Goal: Information Seeking & Learning: Learn about a topic

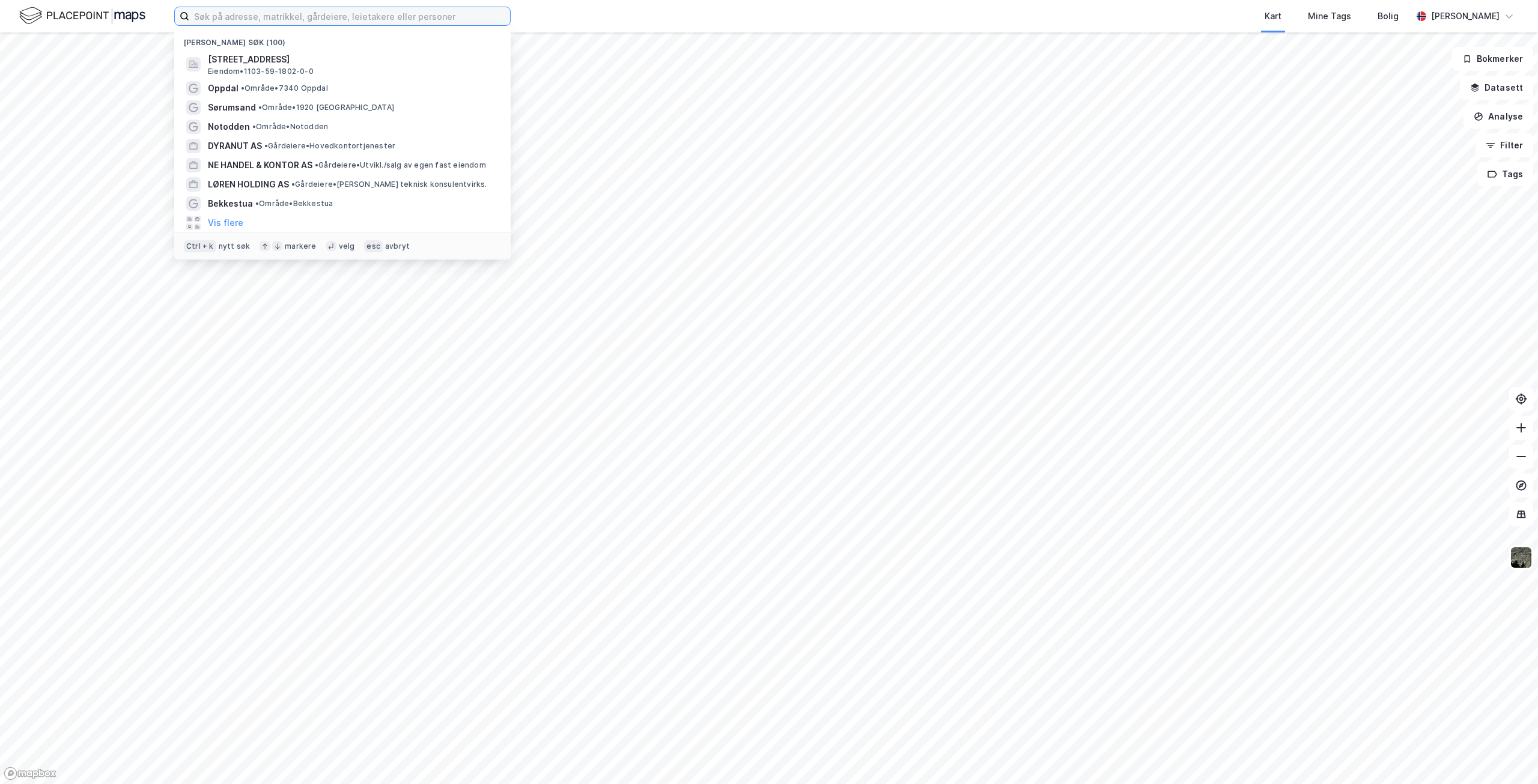
click at [392, 17] on input at bounding box center [350, 16] width 321 height 18
click at [351, 63] on span "[STREET_ADDRESS]" at bounding box center [352, 59] width 289 height 14
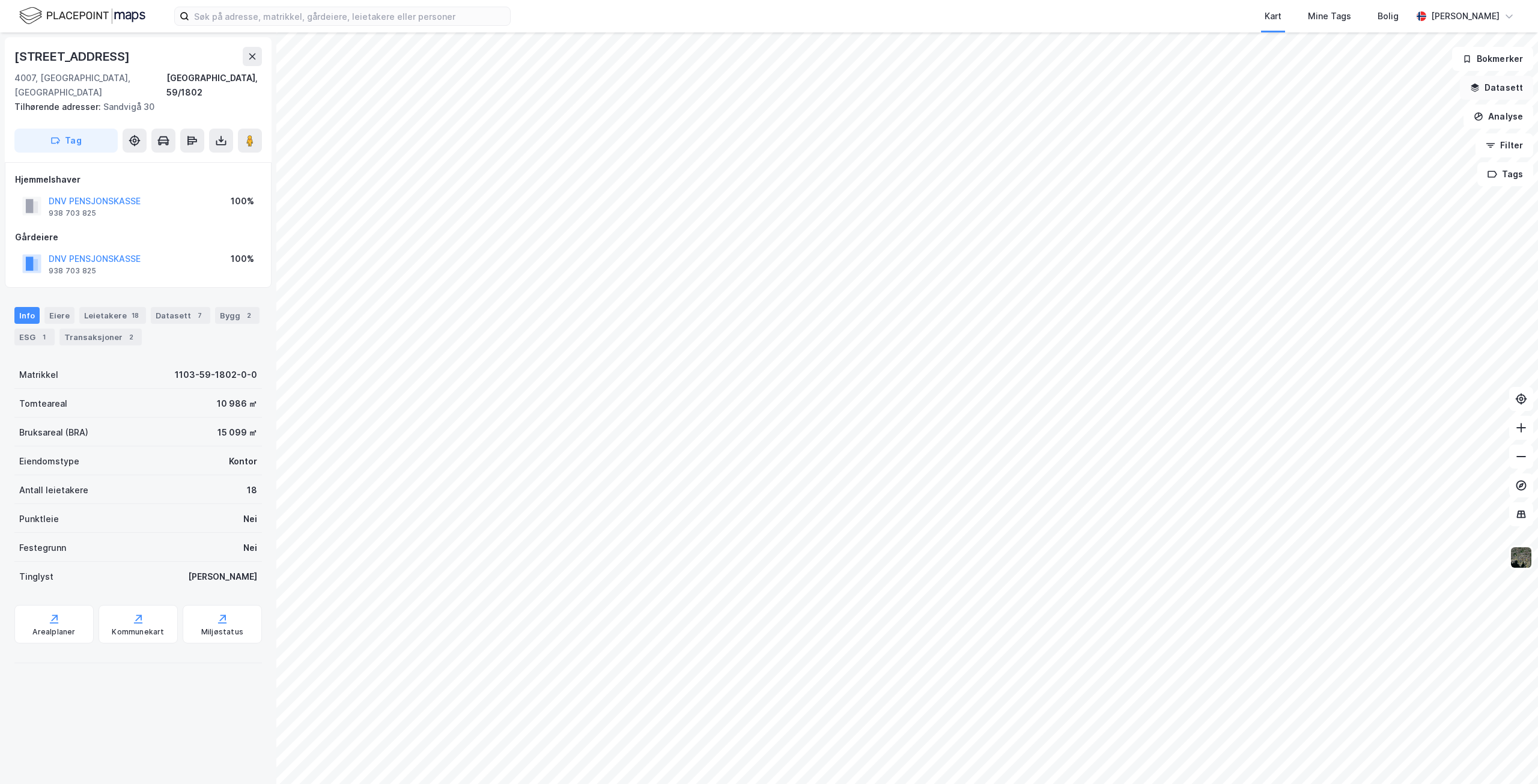
click at [903, 87] on button "Datasett" at bounding box center [1497, 87] width 73 height 24
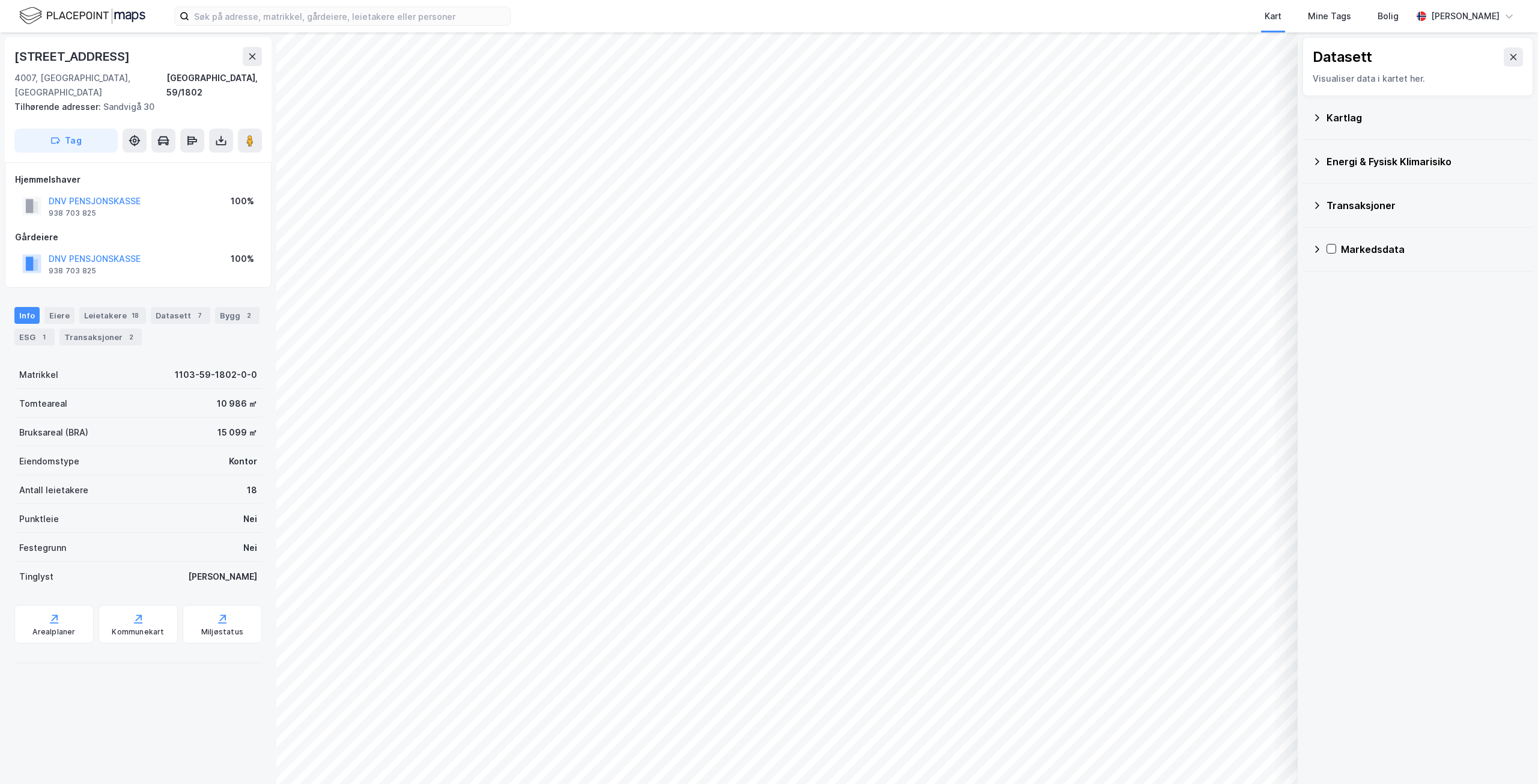
click at [903, 114] on div "Kartlag" at bounding box center [1425, 117] width 197 height 14
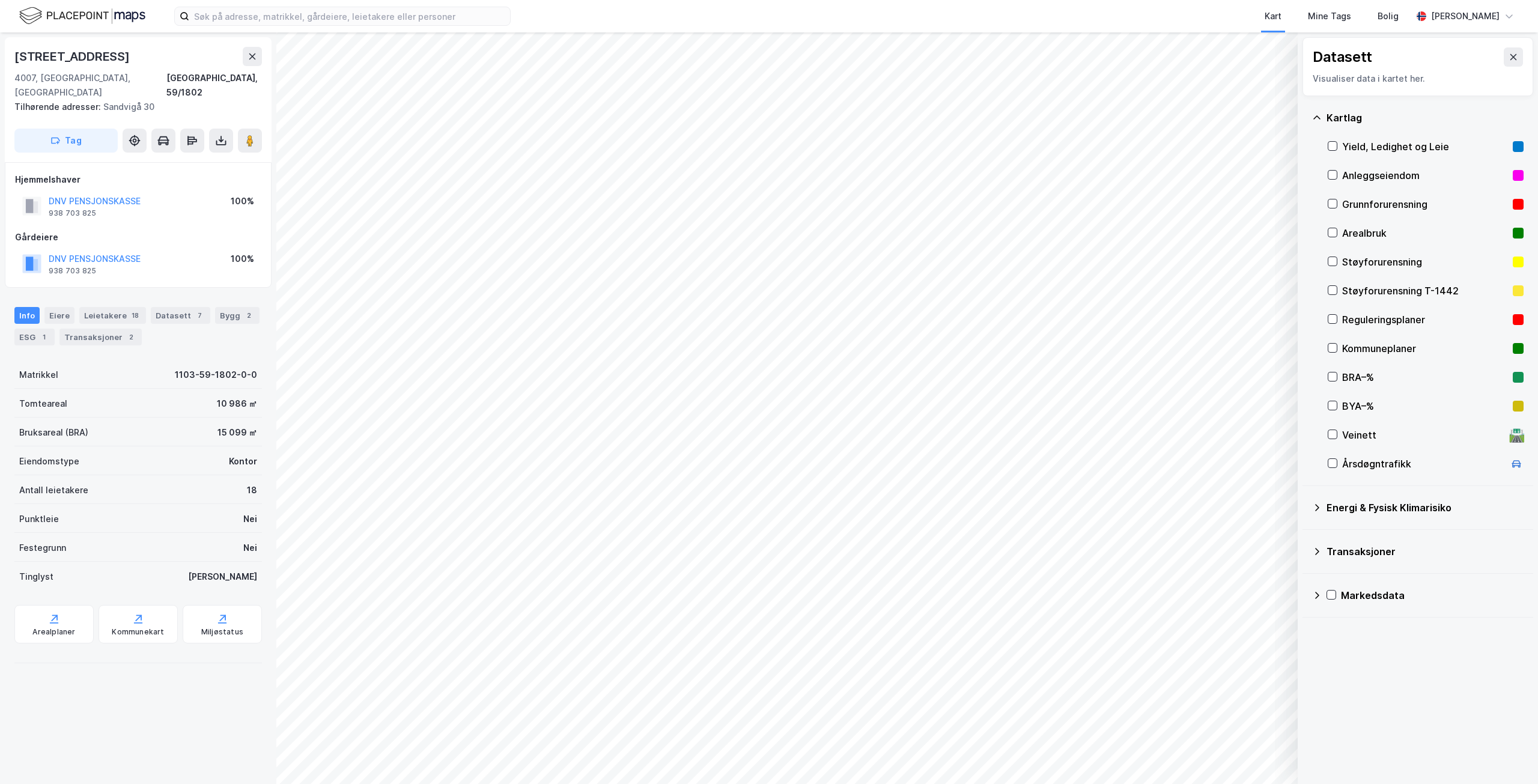
click at [903, 320] on div "Reguleringsplaner" at bounding box center [1425, 320] width 166 height 14
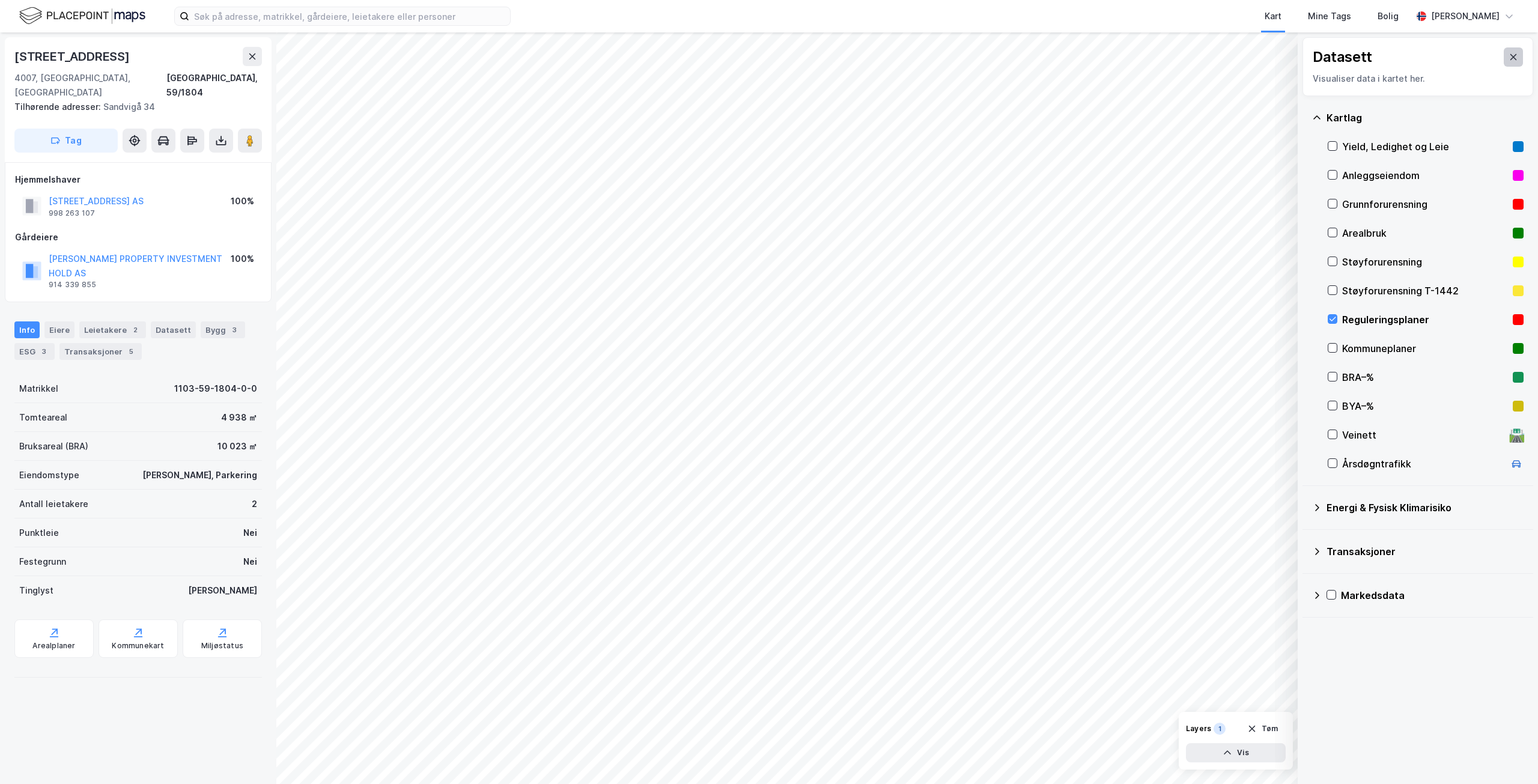
click at [903, 57] on icon at bounding box center [1513, 56] width 10 height 10
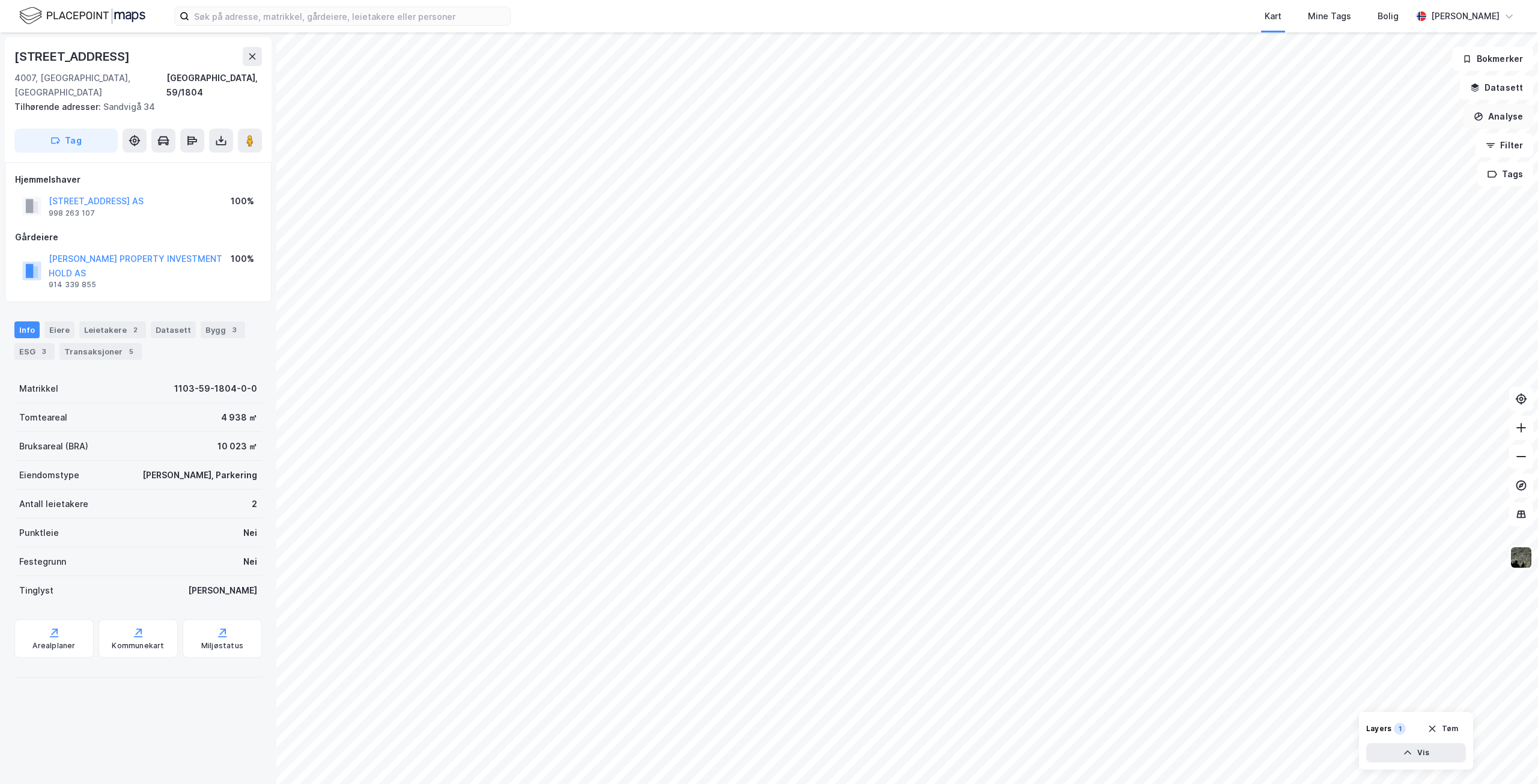
click at [903, 116] on icon "button" at bounding box center [1479, 116] width 10 height 10
click at [903, 142] on div "Tegn område" at bounding box center [1394, 142] width 105 height 10
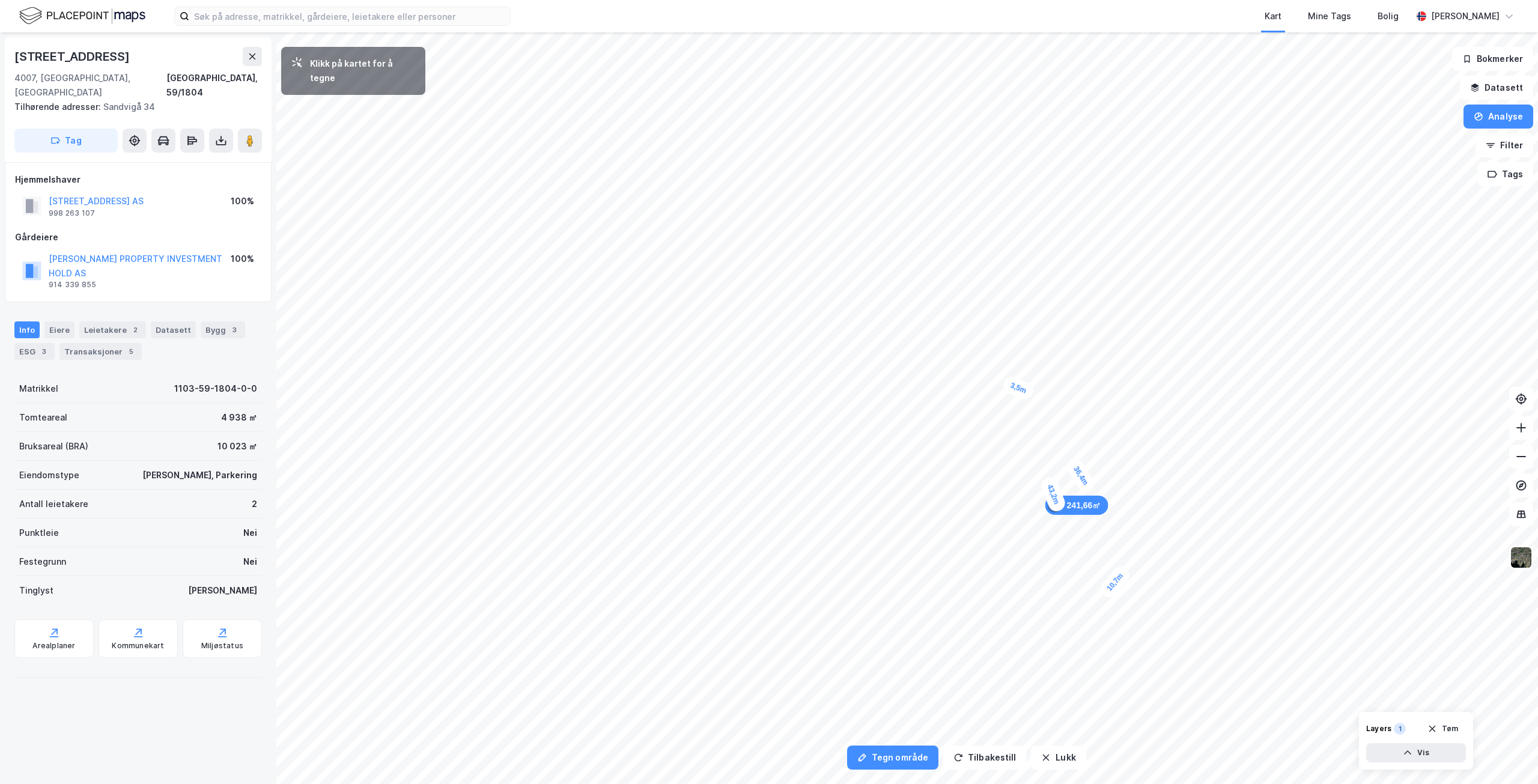
click at [903, 383] on div "3,5m" at bounding box center [1018, 388] width 35 height 27
click at [903, 384] on div "3,4m" at bounding box center [999, 383] width 30 height 17
click at [903, 392] on div "2,8m" at bounding box center [982, 388] width 35 height 31
click at [903, 398] on div "1,7m" at bounding box center [972, 395] width 35 height 30
click at [903, 423] on div "2,4m" at bounding box center [981, 480] width 34 height 24
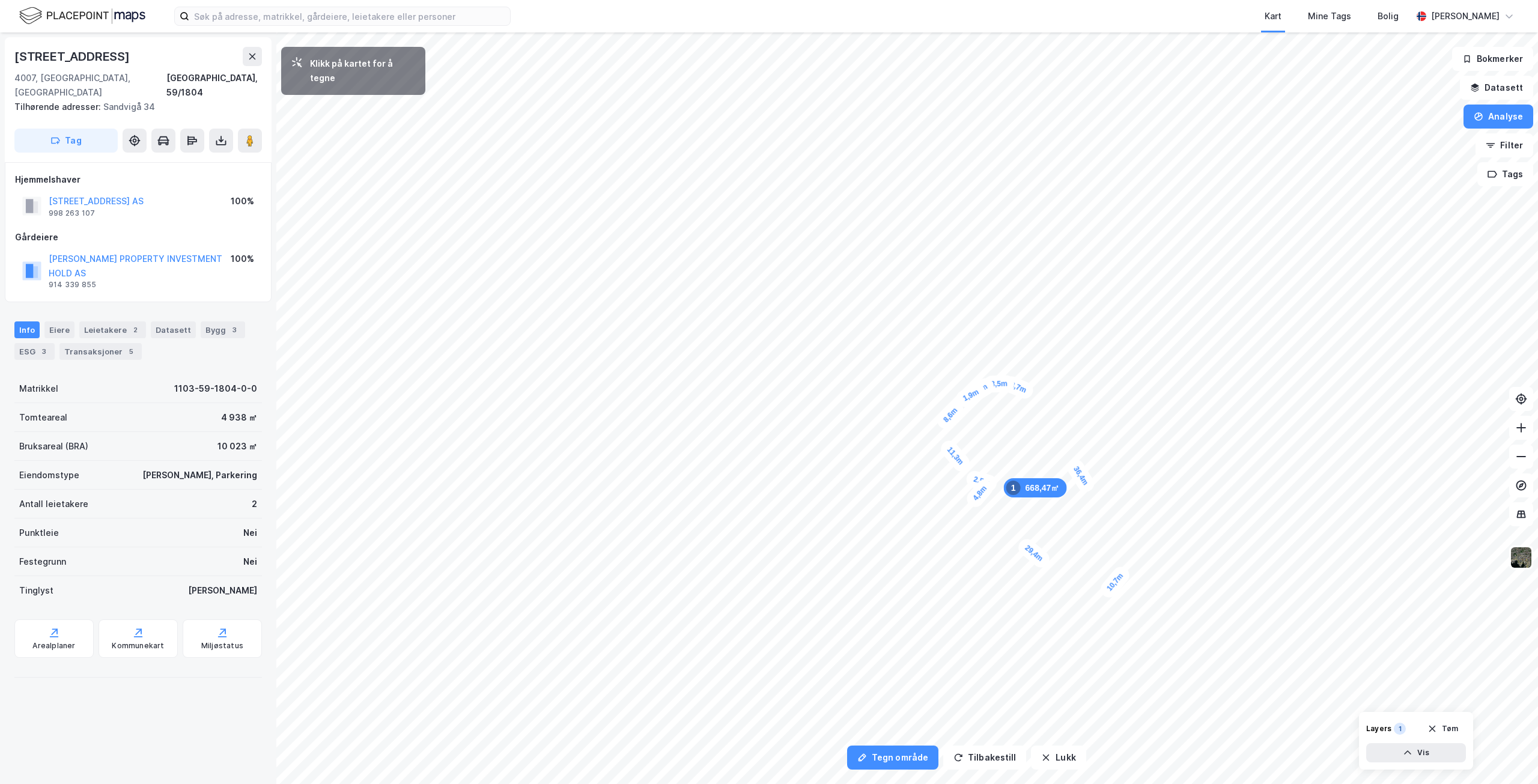
click at [903, 423] on div "4,8m" at bounding box center [980, 493] width 33 height 34
